Goal: Information Seeking & Learning: Learn about a topic

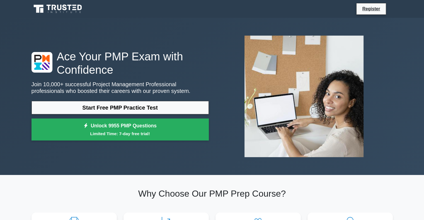
click at [134, 106] on link "Start Free PMP Practice Test" at bounding box center [119, 107] width 177 height 13
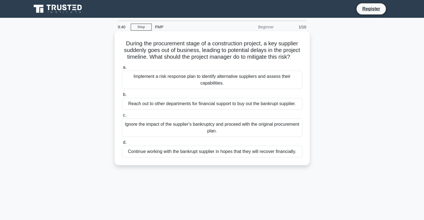
click at [153, 79] on div "Implement a risk response plan to identify alternative suppliers and assess the…" at bounding box center [212, 80] width 180 height 18
click at [122, 69] on input "a. Implement a risk response plan to identify alternative suppliers and assess …" at bounding box center [122, 68] width 0 height 4
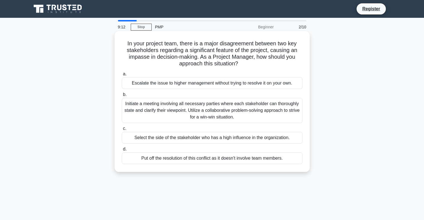
click at [157, 109] on div "Initiate a meeting involving all necessary parties where each stakeholder can t…" at bounding box center [212, 110] width 180 height 25
click at [122, 97] on input "b. Initiate a meeting involving all necessary parties where each stakeholder ca…" at bounding box center [122, 95] width 0 height 4
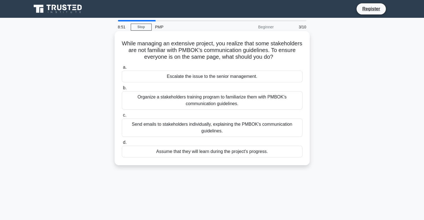
click at [184, 99] on div "Organize a stakeholders training program to familiarize them with PMBOK's commu…" at bounding box center [212, 100] width 180 height 18
click at [122, 90] on input "b. Organize a stakeholders training program to familiarize them with PMBOK's co…" at bounding box center [122, 88] width 0 height 4
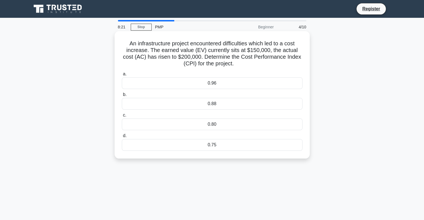
click at [189, 149] on div "0.75" at bounding box center [212, 145] width 180 height 12
click at [122, 138] on input "d. 0.75" at bounding box center [122, 136] width 0 height 4
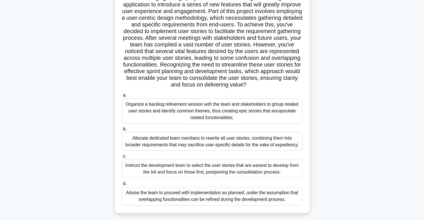
scroll to position [56, 0]
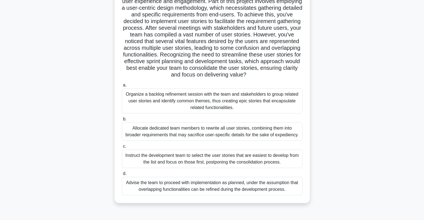
click at [222, 141] on div "Allocate dedicated team members to rewrite all user stories, combining them int…" at bounding box center [212, 132] width 180 height 18
click at [122, 121] on input "b. Allocate dedicated team members to rewrite all user stories, combining them …" at bounding box center [122, 120] width 0 height 4
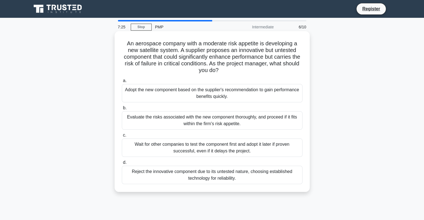
scroll to position [0, 0]
click at [150, 119] on div "Evaluate the risks associated with the new component thoroughly, and proceed if…" at bounding box center [212, 120] width 180 height 18
click at [122, 110] on input "b. Evaluate the risks associated with the new component thoroughly, and proceed…" at bounding box center [122, 108] width 0 height 4
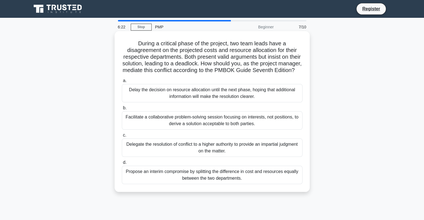
click at [160, 128] on div "Facilitate a collaborative problem-solving session focusing on interests, not p…" at bounding box center [212, 120] width 180 height 18
click at [122, 110] on input "b. Facilitate a collaborative problem-solving session focusing on interests, no…" at bounding box center [122, 108] width 0 height 4
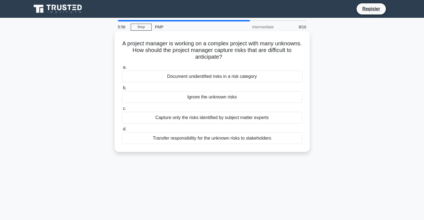
click at [197, 74] on div "Document unidentified risks in a risk category" at bounding box center [212, 77] width 180 height 12
click at [122, 69] on input "a. Document unidentified risks in a risk category" at bounding box center [122, 68] width 0 height 4
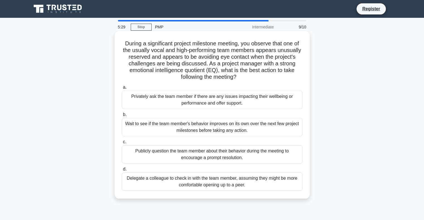
click at [199, 97] on div "Privately ask the team member if there are any issues impacting their wellbeing…" at bounding box center [212, 100] width 180 height 18
click at [122, 89] on input "a. Privately ask the team member if there are any issues impacting their wellbe…" at bounding box center [122, 88] width 0 height 4
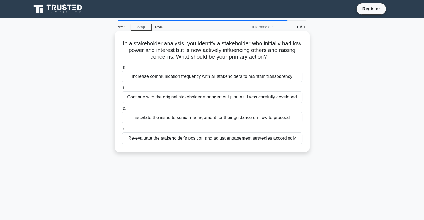
click at [222, 140] on div "Re-evaluate the stakeholder's position and adjust engagement strategies accordi…" at bounding box center [212, 139] width 180 height 12
click at [122, 131] on input "d. Re-evaluate the stakeholder's position and adjust engagement strategies acco…" at bounding box center [122, 130] width 0 height 4
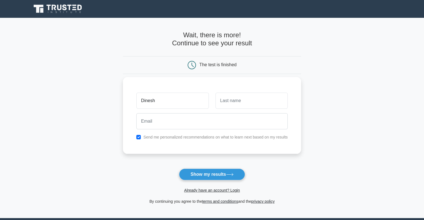
type input "Dinesh"
type input "[PERSON_NAME]"
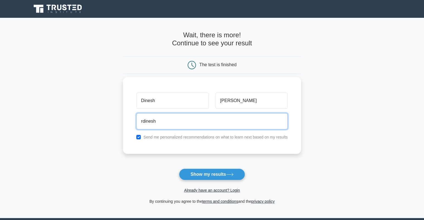
type input "[EMAIL_ADDRESS][DOMAIN_NAME]"
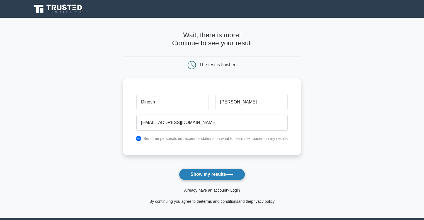
click at [214, 176] on button "Show my results" at bounding box center [212, 175] width 66 height 12
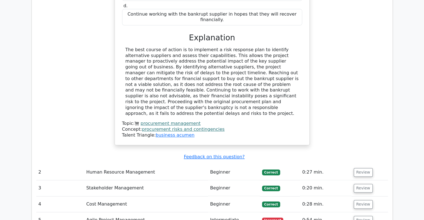
scroll to position [668, 0]
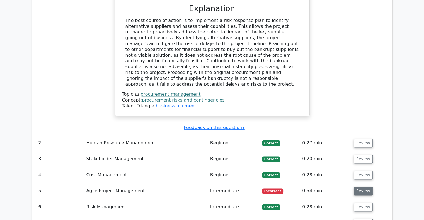
click at [358, 187] on button "Review" at bounding box center [362, 191] width 19 height 9
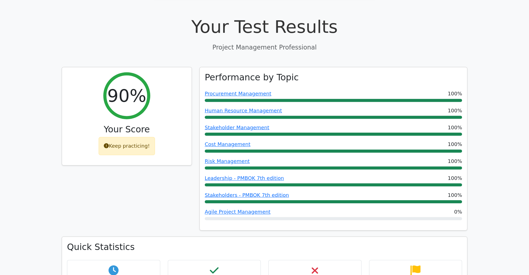
scroll to position [192, 0]
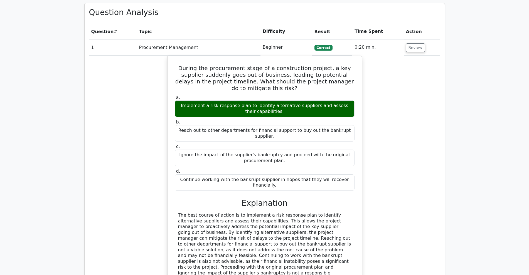
scroll to position [401, 0]
